Goal: Navigation & Orientation: Find specific page/section

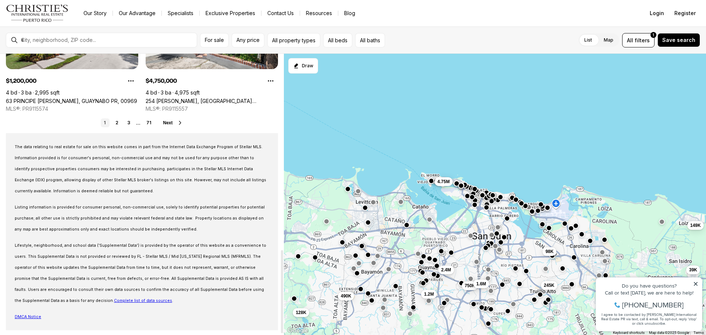
scroll to position [665, 0]
click at [372, 200] on button "button" at bounding box center [373, 202] width 6 height 6
click at [366, 211] on div "98K 39K 245K 149K 2.4M 1.2M 750K 1.6M 128K 490K 4.75M" at bounding box center [495, 195] width 422 height 282
click at [365, 206] on button "button" at bounding box center [365, 207] width 6 height 6
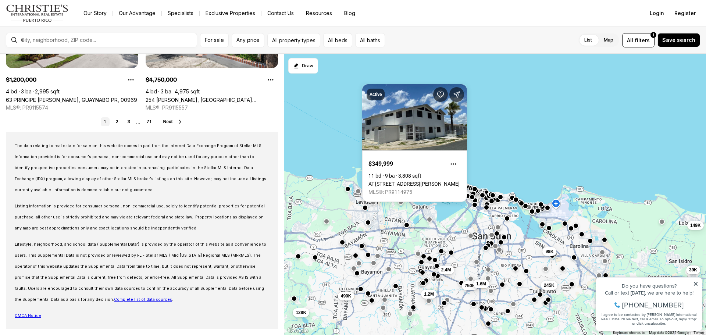
click at [333, 128] on div "98K 39K 245K 149K 2.4M 1.2M 750K 1.6M 128K 490K 4.75M" at bounding box center [495, 195] width 422 height 282
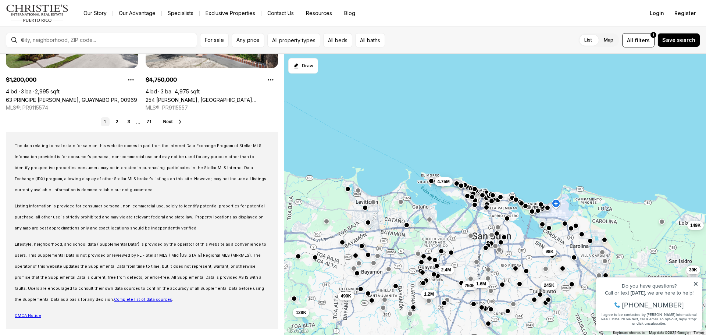
click at [358, 190] on button "button" at bounding box center [358, 191] width 6 height 6
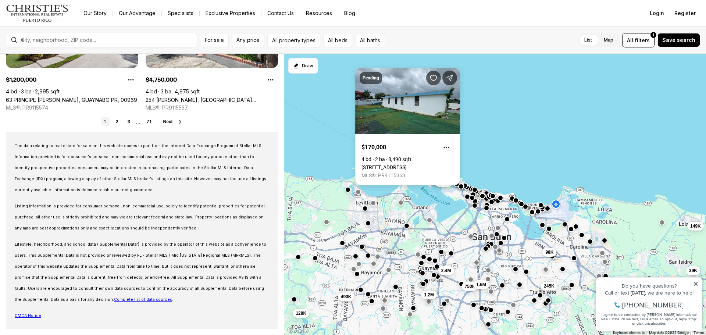
click at [322, 143] on div "98K 39K 245K 149K 2.4M 1.2M 750K 1.6M 128K 490K 4.75M" at bounding box center [495, 195] width 422 height 282
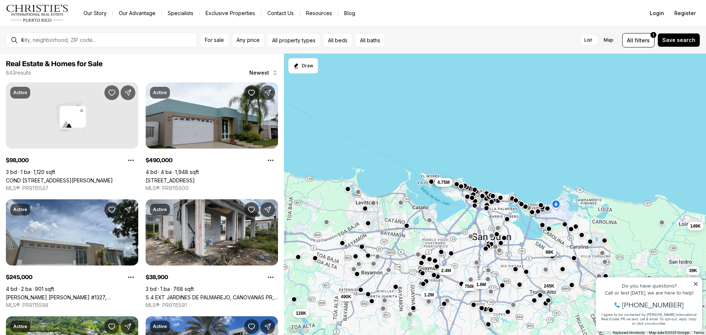
click at [346, 190] on button "button" at bounding box center [348, 189] width 6 height 6
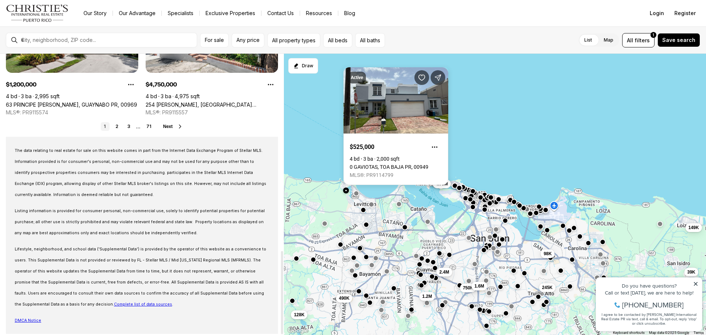
scroll to position [665, 0]
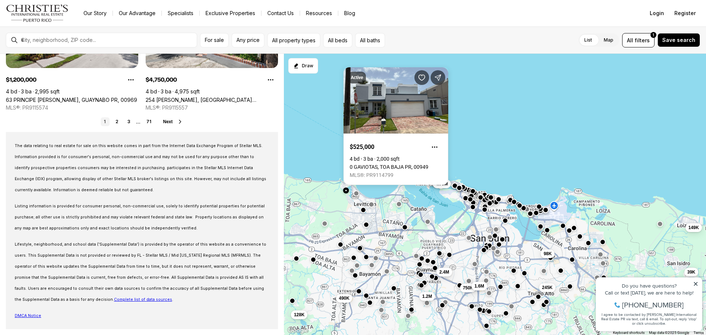
click at [696, 282] on icon at bounding box center [695, 283] width 5 height 5
